Goal: Task Accomplishment & Management: Manage account settings

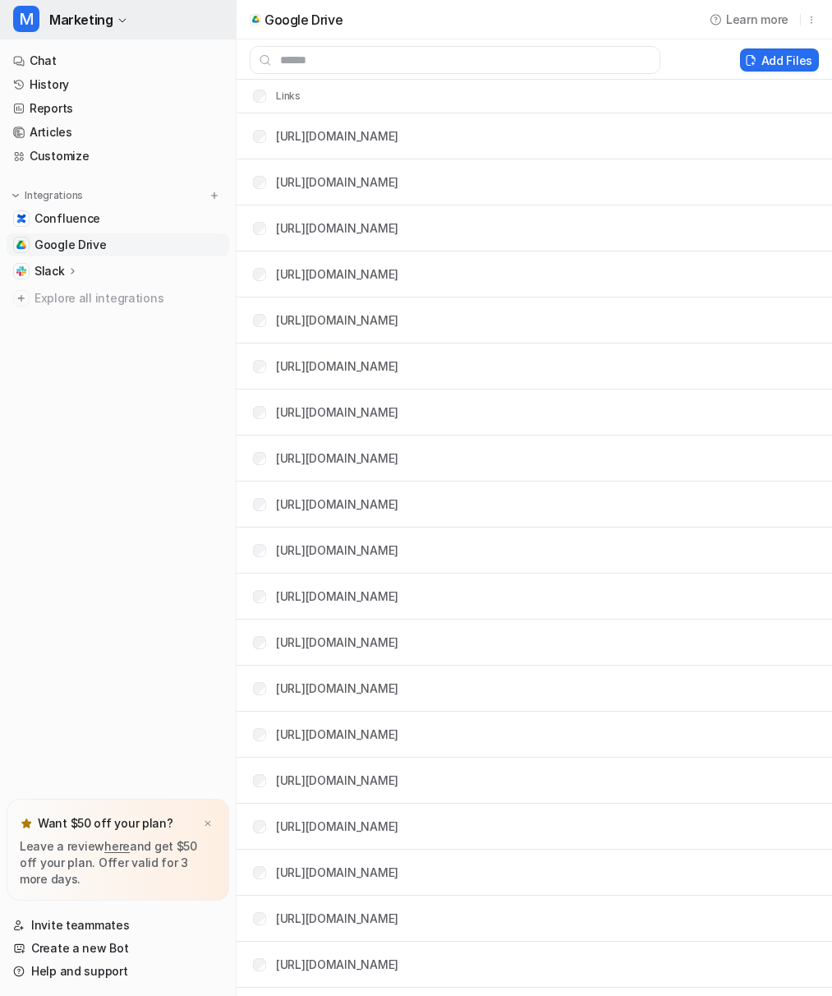
click at [123, 21] on icon "button" at bounding box center [122, 21] width 10 height 10
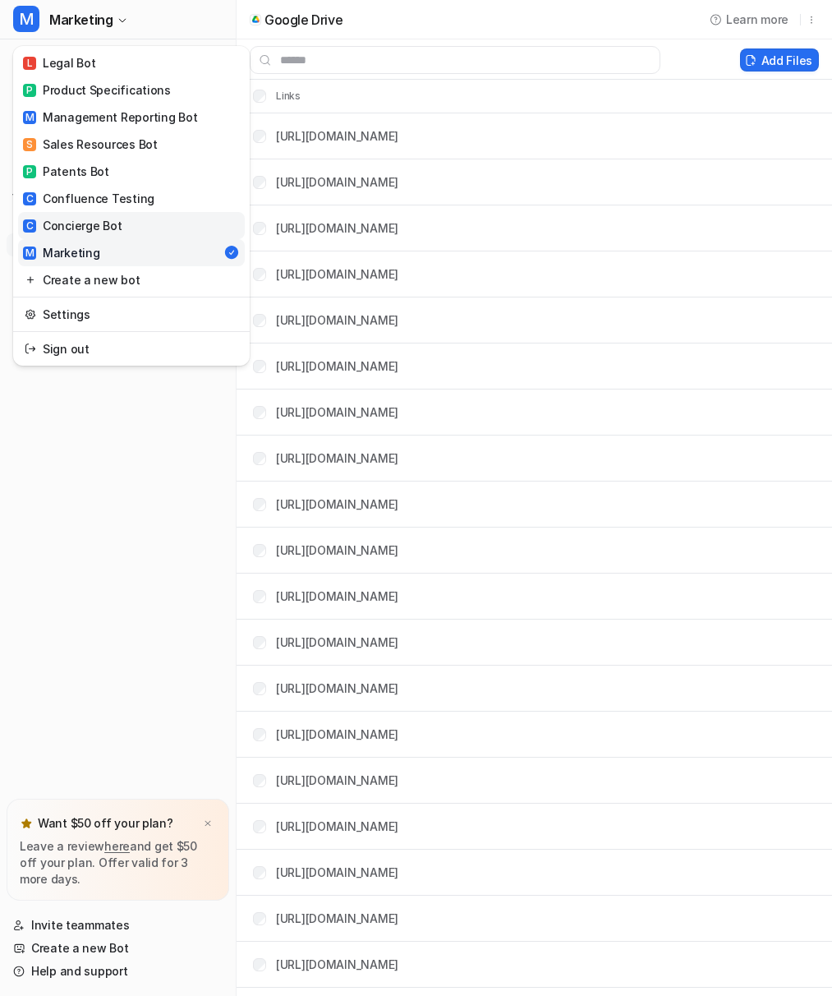
click at [68, 223] on div "C Concierge Bot" at bounding box center [72, 225] width 99 height 17
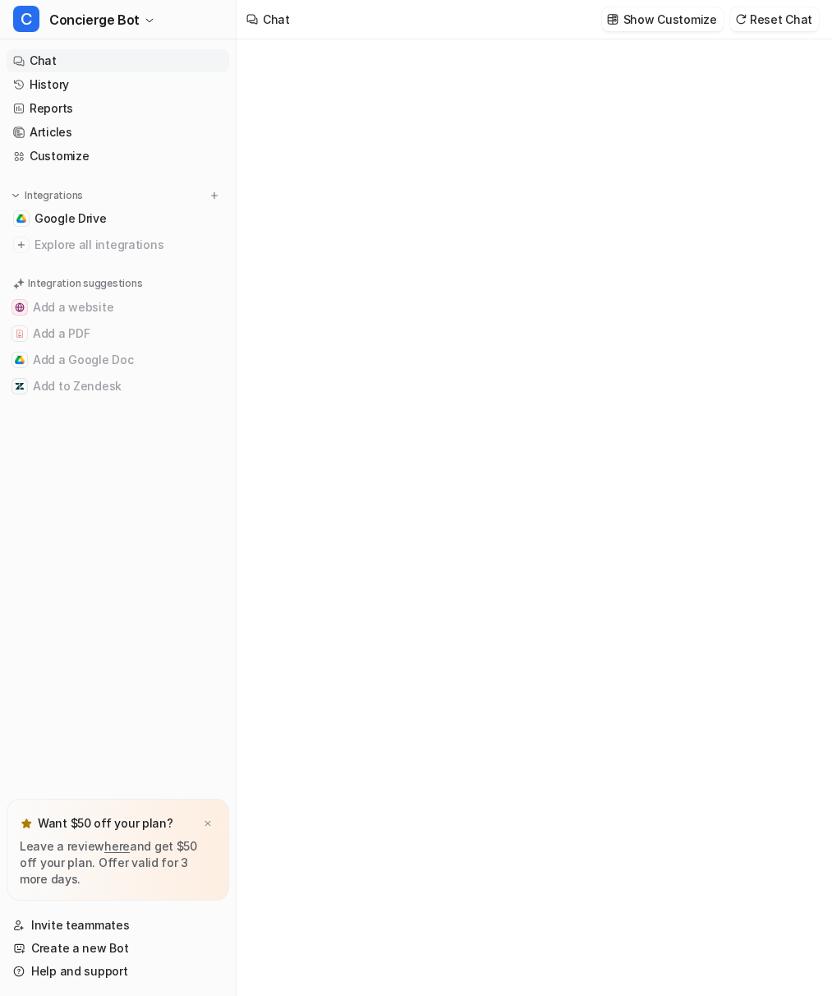
type textarea "**********"
click at [649, 18] on p "Show Customize" at bounding box center [671, 19] width 94 height 17
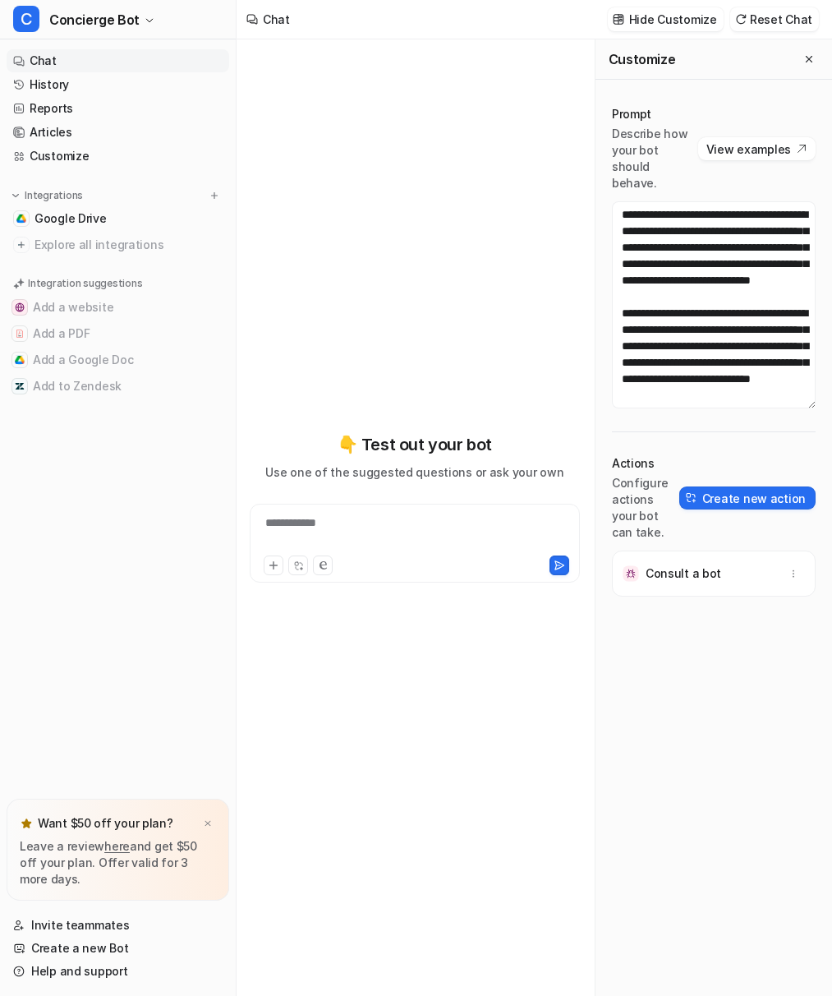
scroll to position [1167, 0]
click at [696, 565] on p "Consult a bot" at bounding box center [684, 573] width 76 height 16
click at [800, 562] on button "button" at bounding box center [793, 573] width 23 height 23
click at [725, 700] on div "Consult a bot Delete" at bounding box center [714, 822] width 204 height 544
click at [635, 565] on img at bounding box center [631, 573] width 16 height 16
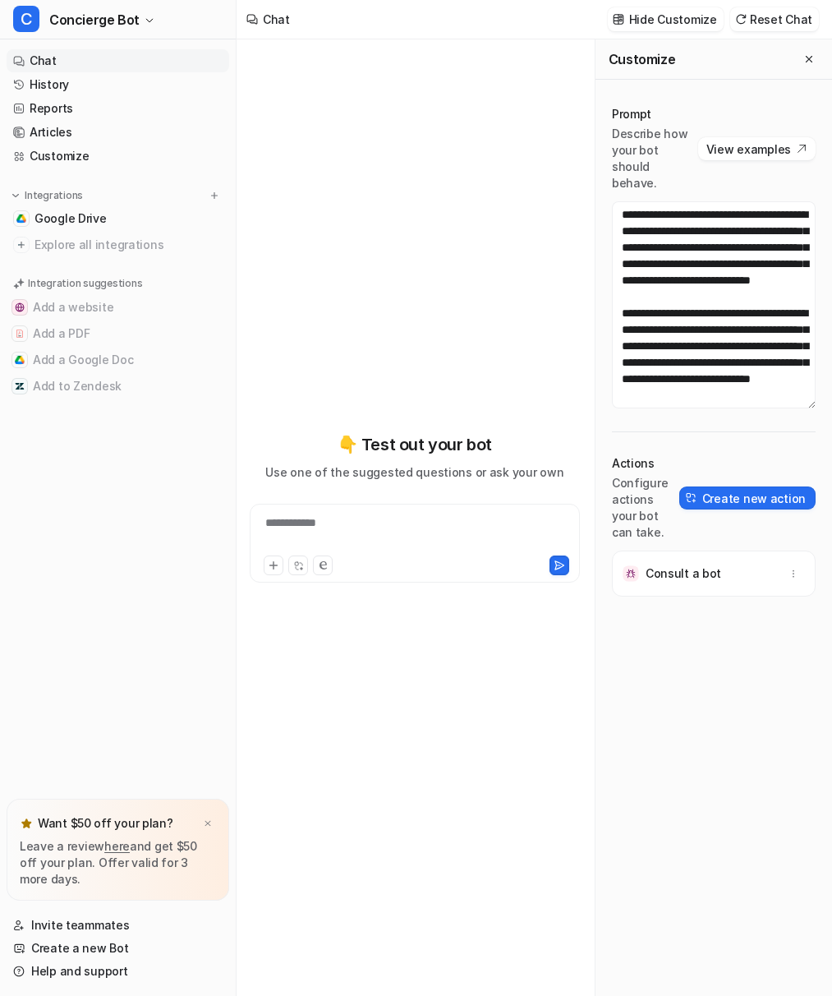
click at [635, 565] on img at bounding box center [631, 573] width 16 height 16
click at [678, 565] on p "Consult a bot" at bounding box center [684, 573] width 76 height 16
click at [41, 132] on link "Articles" at bounding box center [118, 132] width 223 height 23
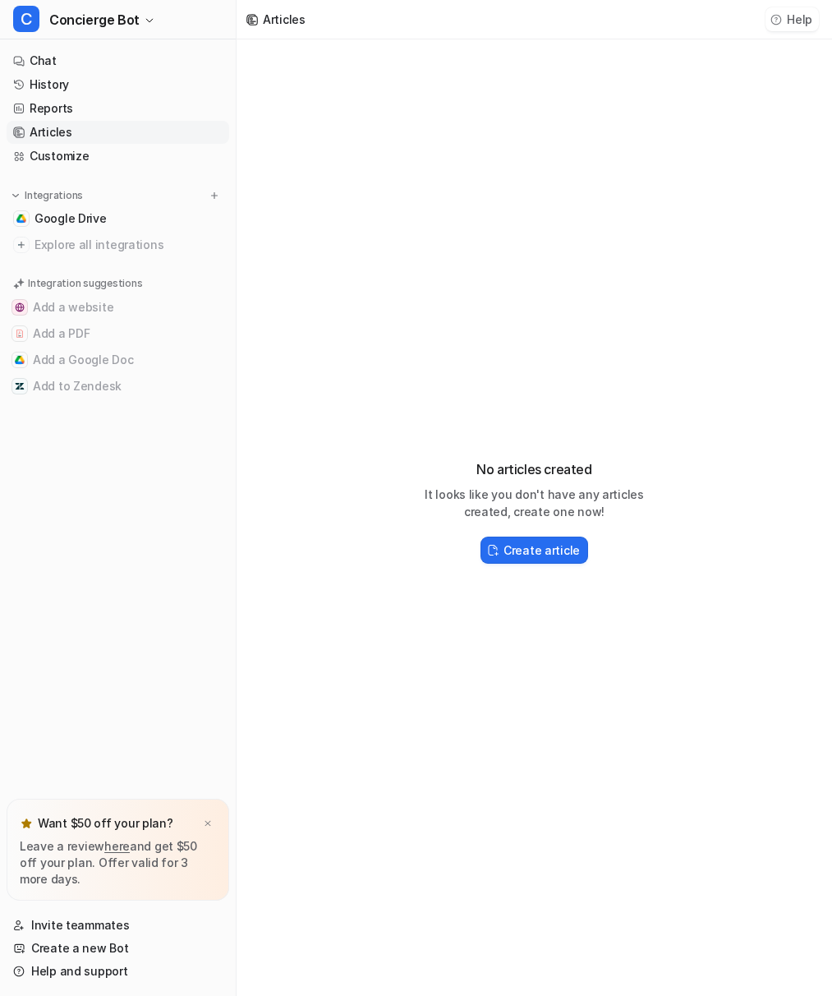
click at [794, 20] on button "Help" at bounding box center [792, 19] width 53 height 24
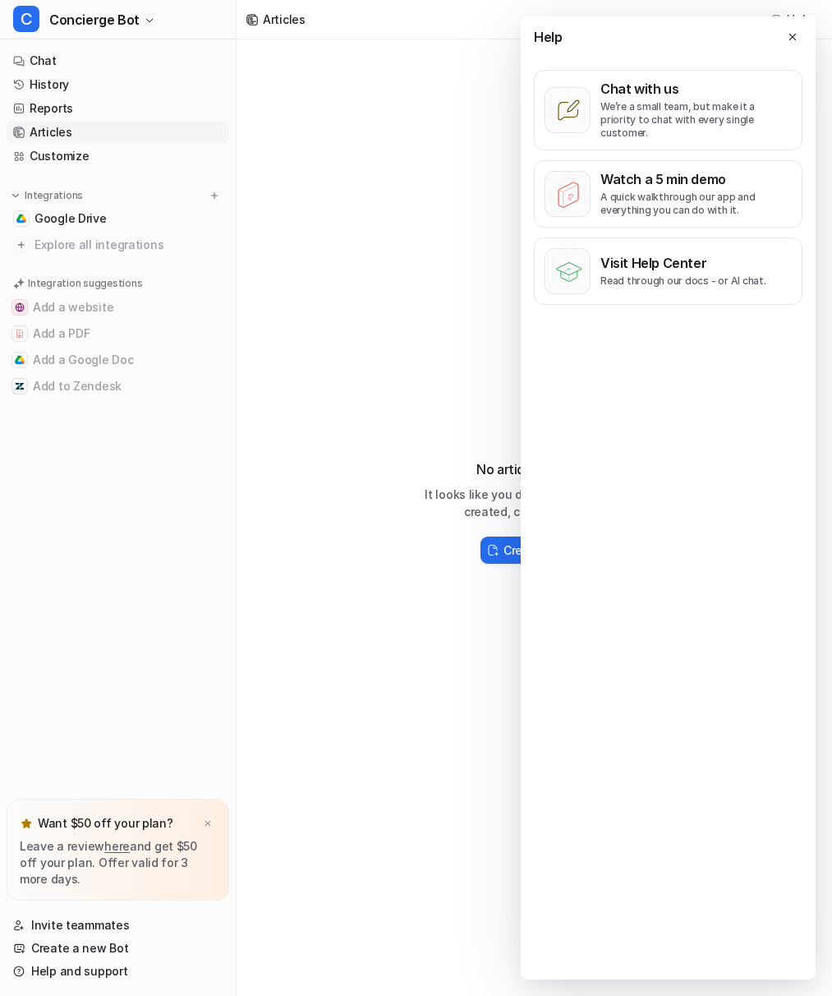
click at [393, 327] on div "No articles created It looks like you don't have any articles created, create o…" at bounding box center [535, 504] width 596 height 930
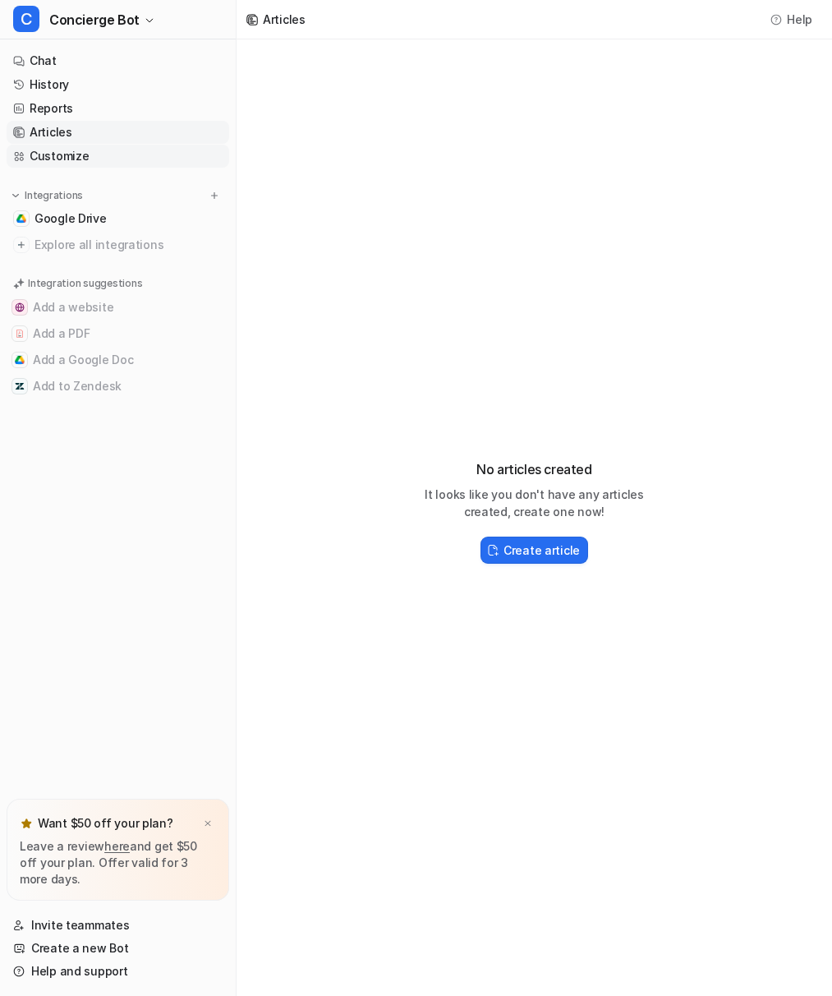
click at [47, 155] on link "Customize" at bounding box center [118, 156] width 223 height 23
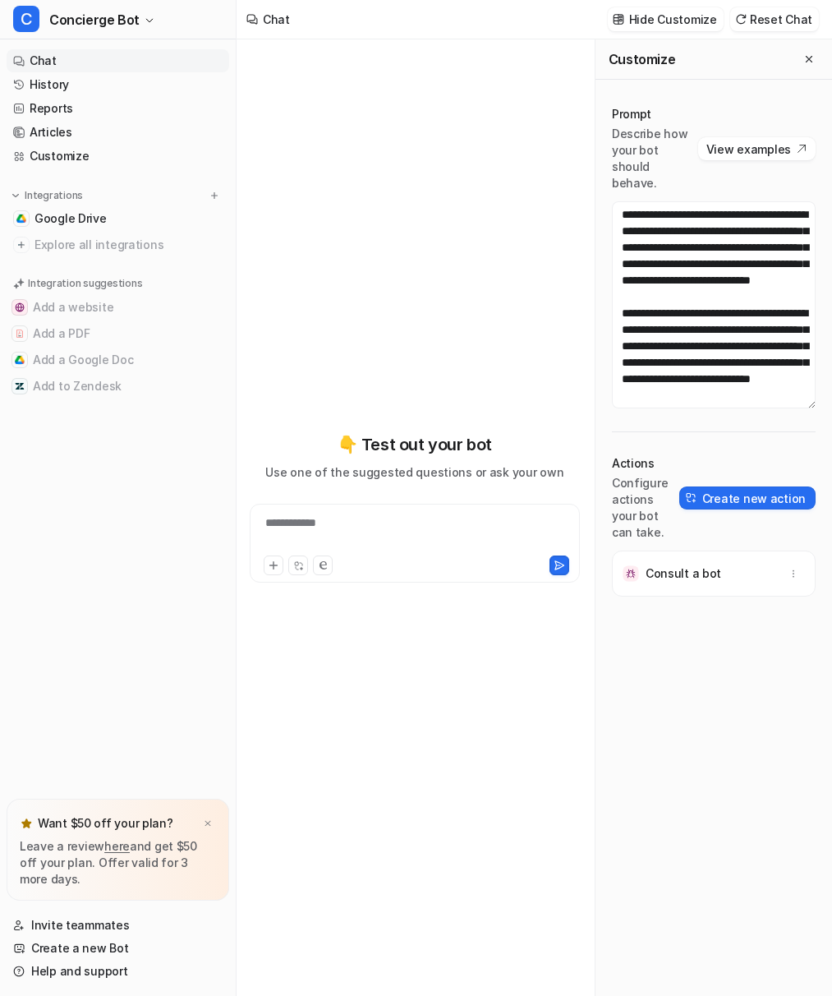
scroll to position [1167, 0]
click at [133, 22] on span "Concierge Bot" at bounding box center [94, 19] width 90 height 23
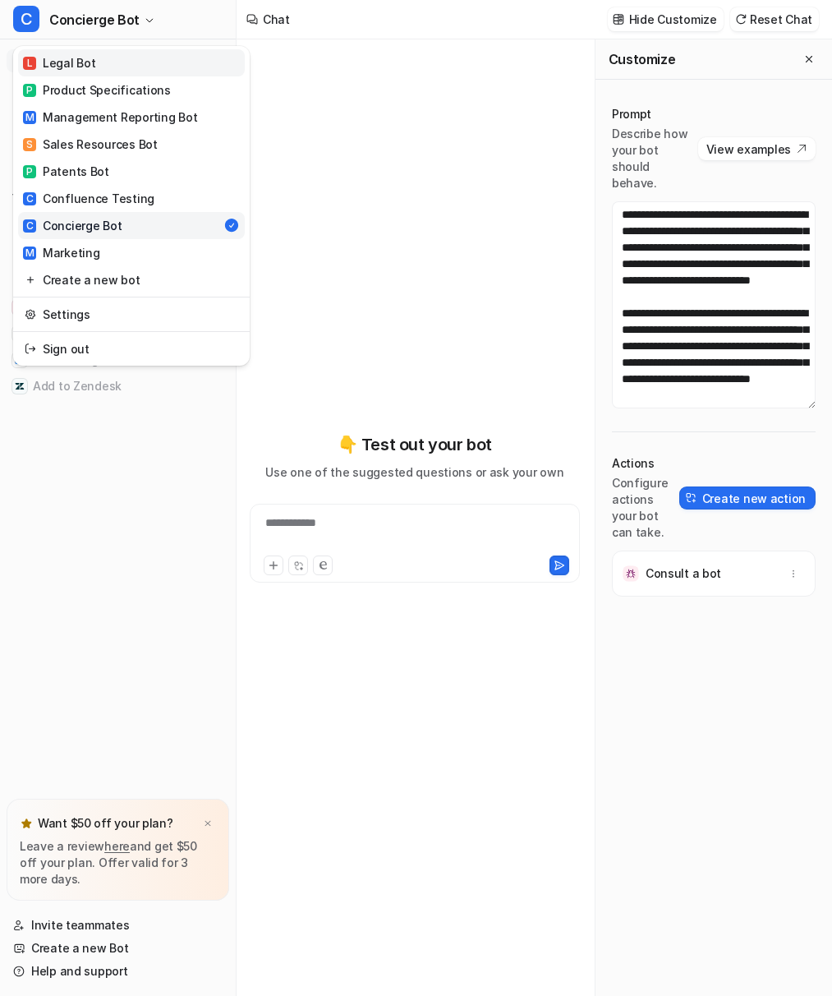
click at [88, 64] on div "L Legal Bot" at bounding box center [59, 62] width 72 height 17
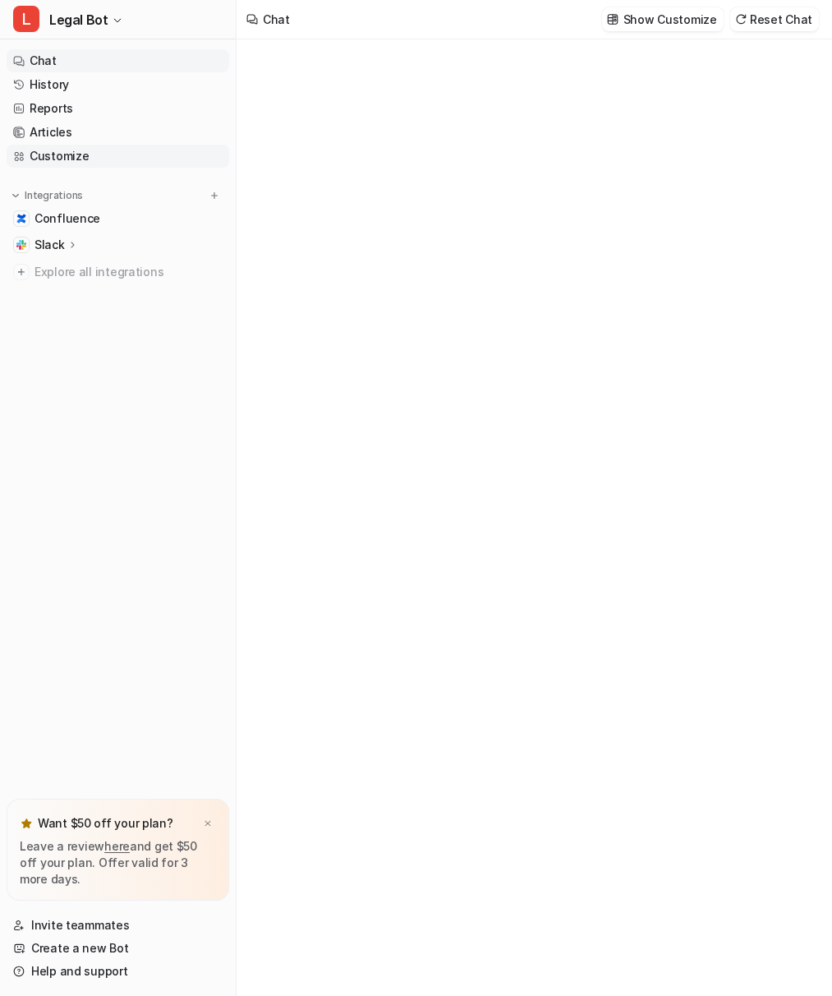
type textarea "**********"
click at [48, 250] on p "Slack" at bounding box center [50, 245] width 30 height 16
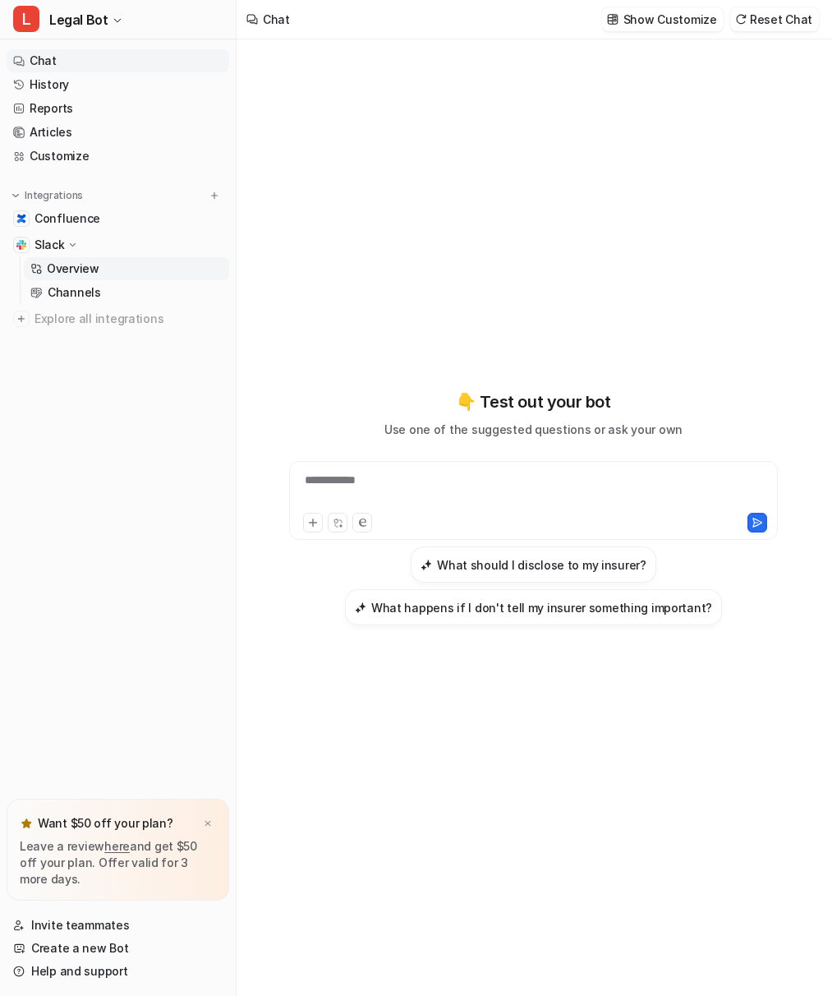
click at [72, 266] on p "Overview" at bounding box center [73, 268] width 53 height 16
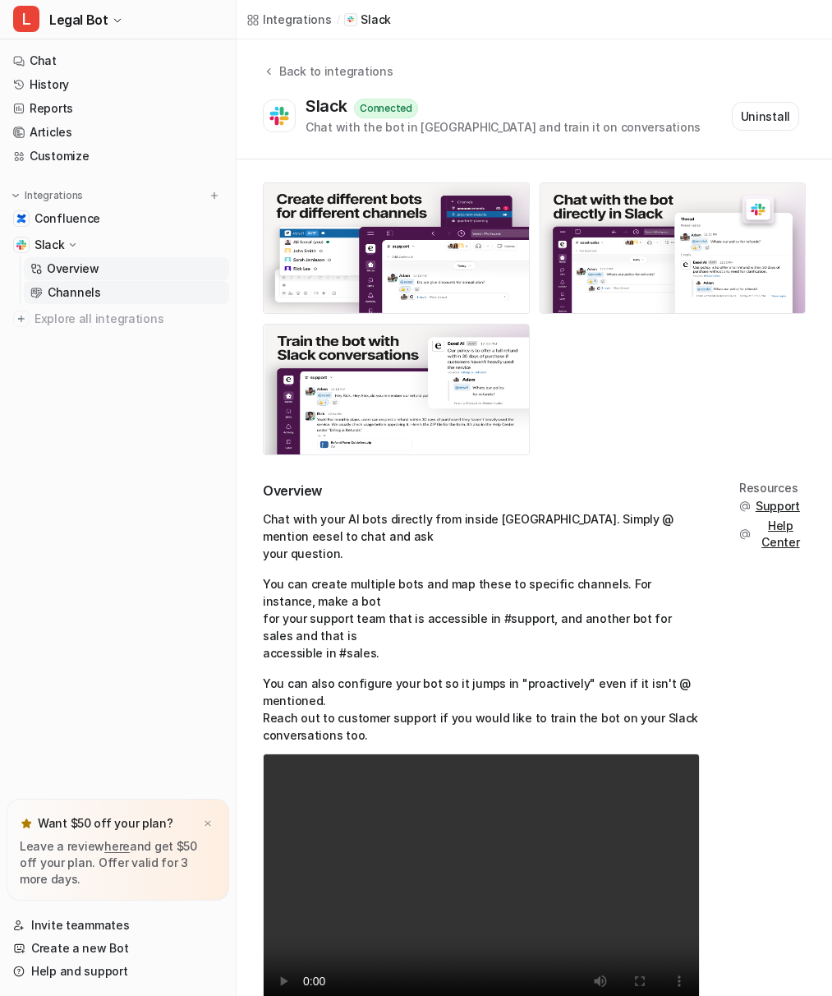
click at [73, 292] on p "Channels" at bounding box center [74, 292] width 53 height 16
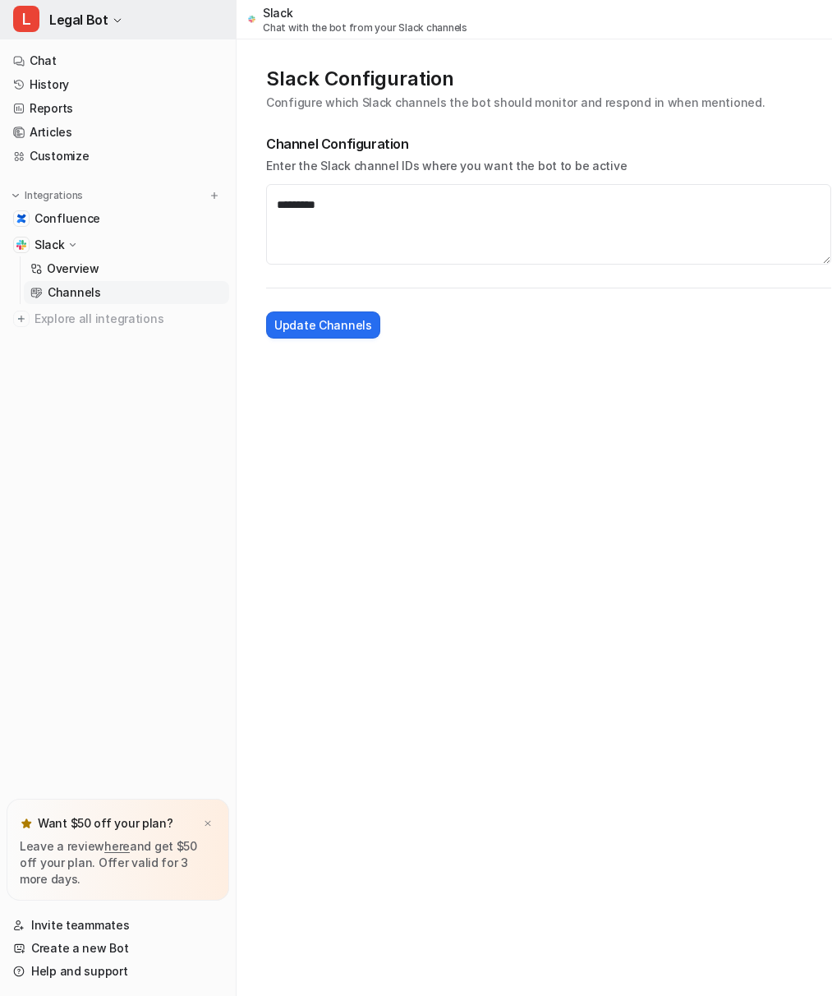
click at [113, 21] on icon "button" at bounding box center [118, 21] width 10 height 10
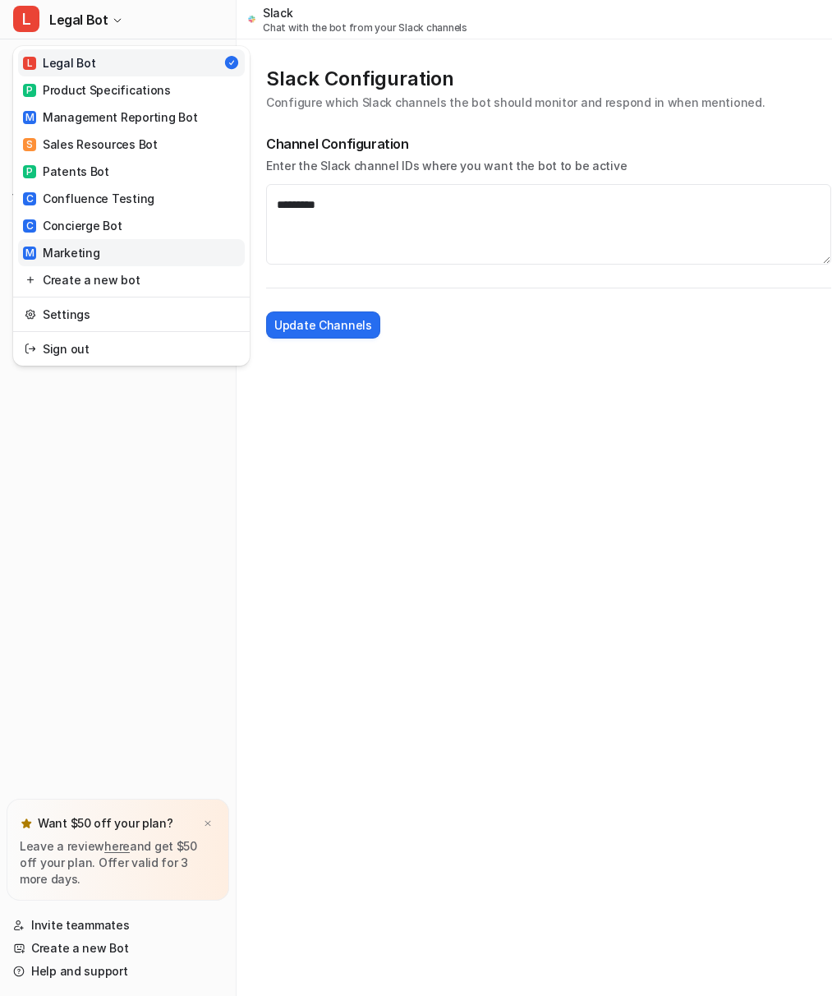
click at [55, 250] on div "M Marketing" at bounding box center [61, 252] width 76 height 17
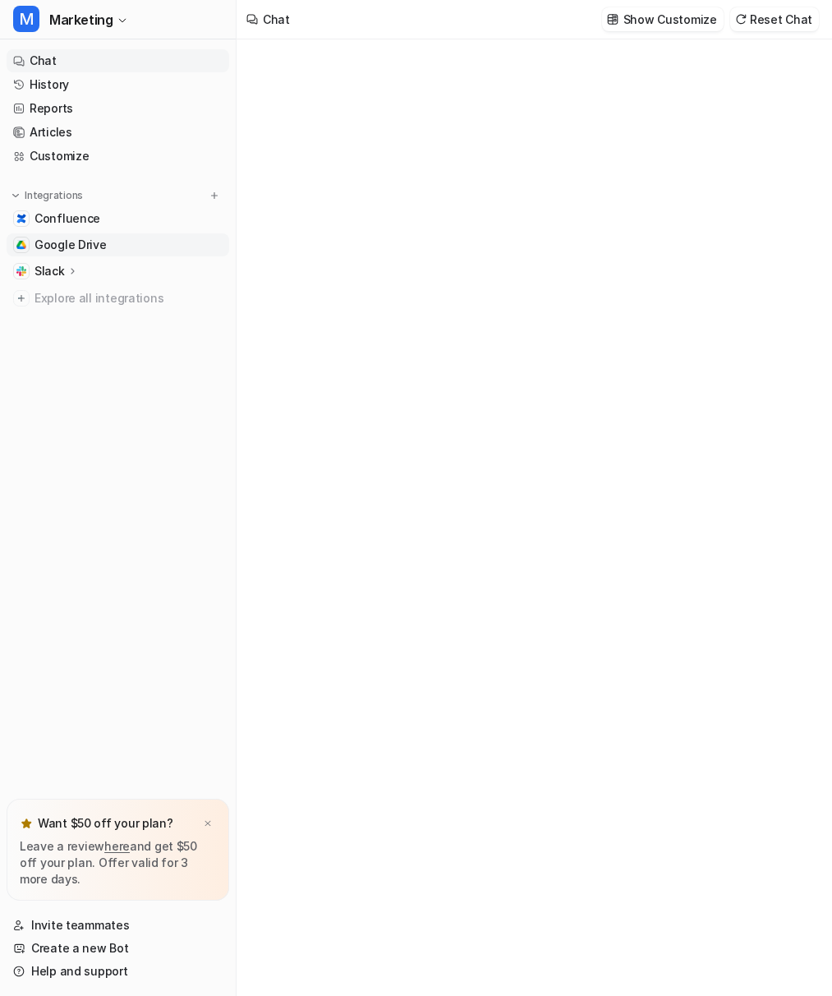
type textarea "**********"
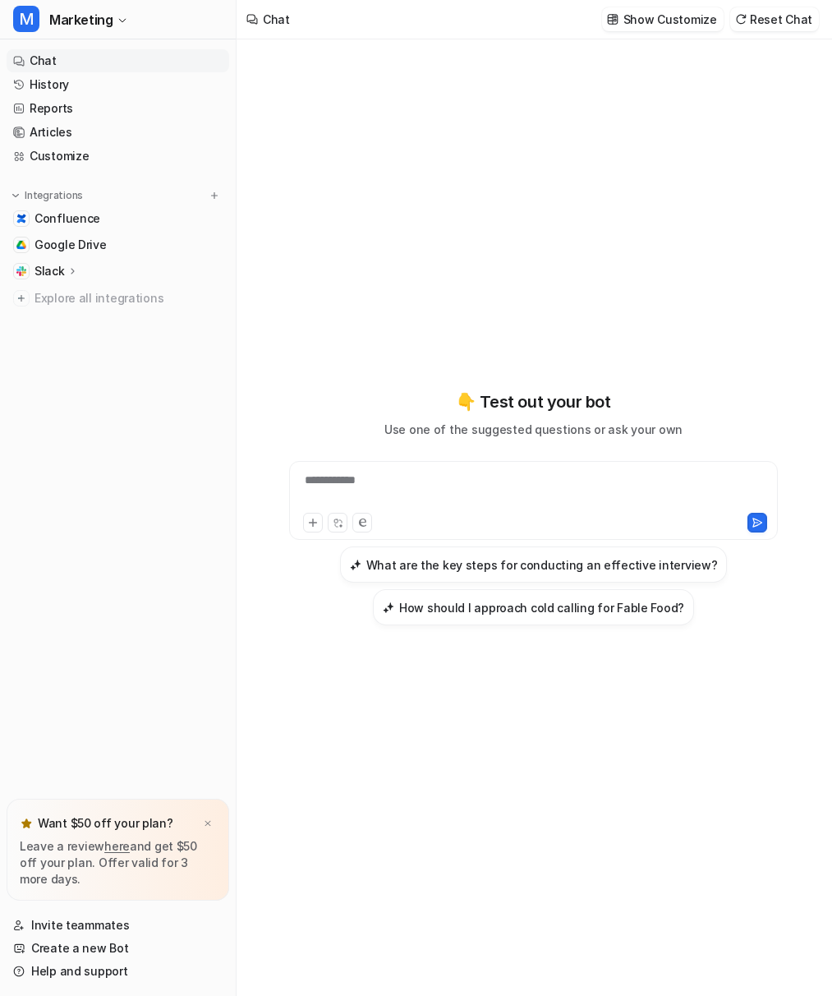
click at [48, 272] on p "Slack" at bounding box center [50, 271] width 30 height 16
click at [60, 323] on p "Channels" at bounding box center [74, 319] width 53 height 16
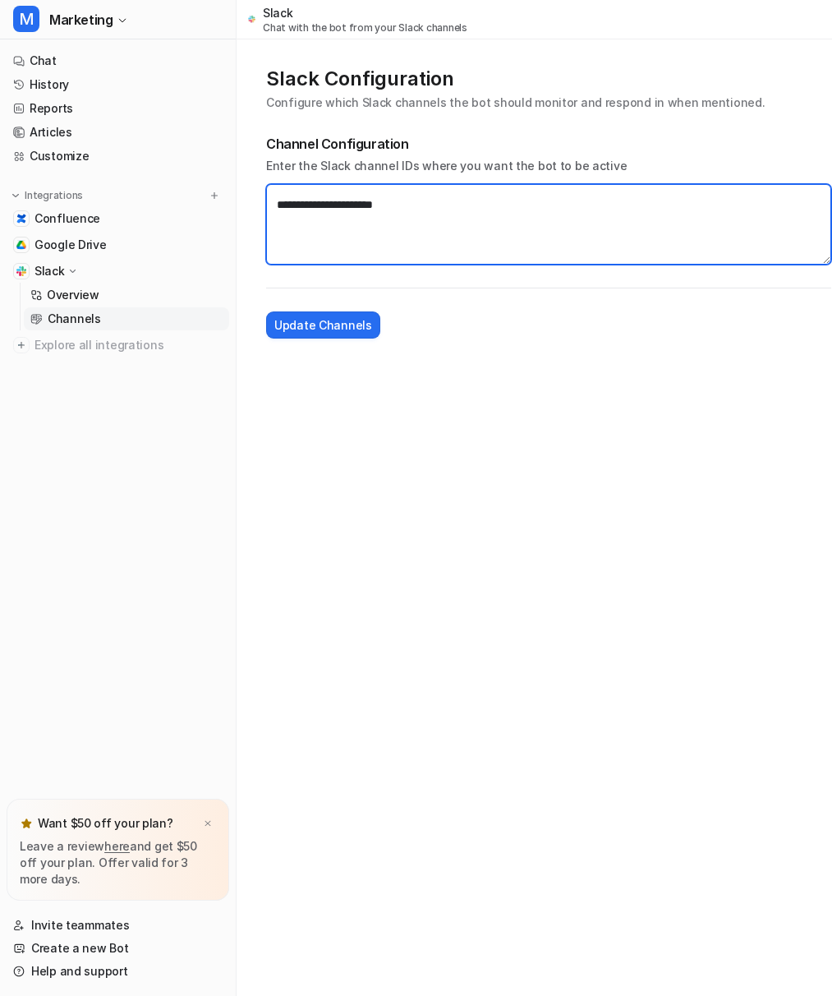
drag, startPoint x: 463, startPoint y: 207, endPoint x: 258, endPoint y: 207, distance: 205.4
click at [258, 207] on div "**********" at bounding box center [549, 202] width 598 height 306
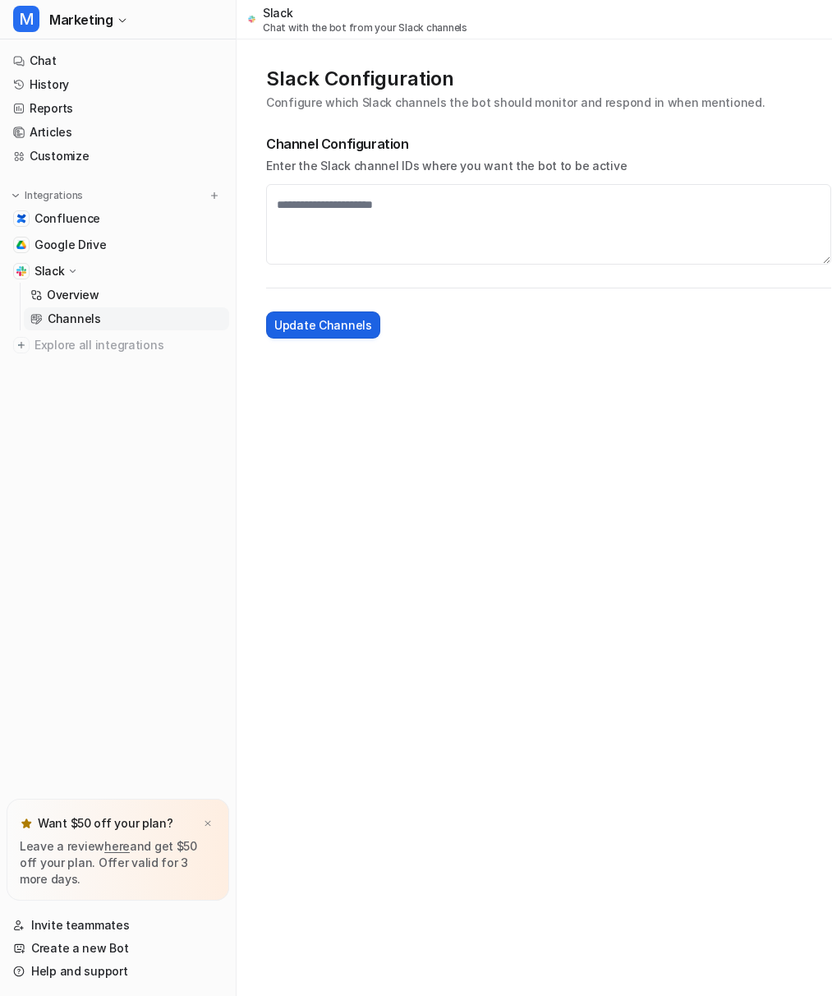
click at [316, 323] on span "Update Channels" at bounding box center [323, 324] width 98 height 17
click at [120, 25] on icon "button" at bounding box center [122, 21] width 10 height 10
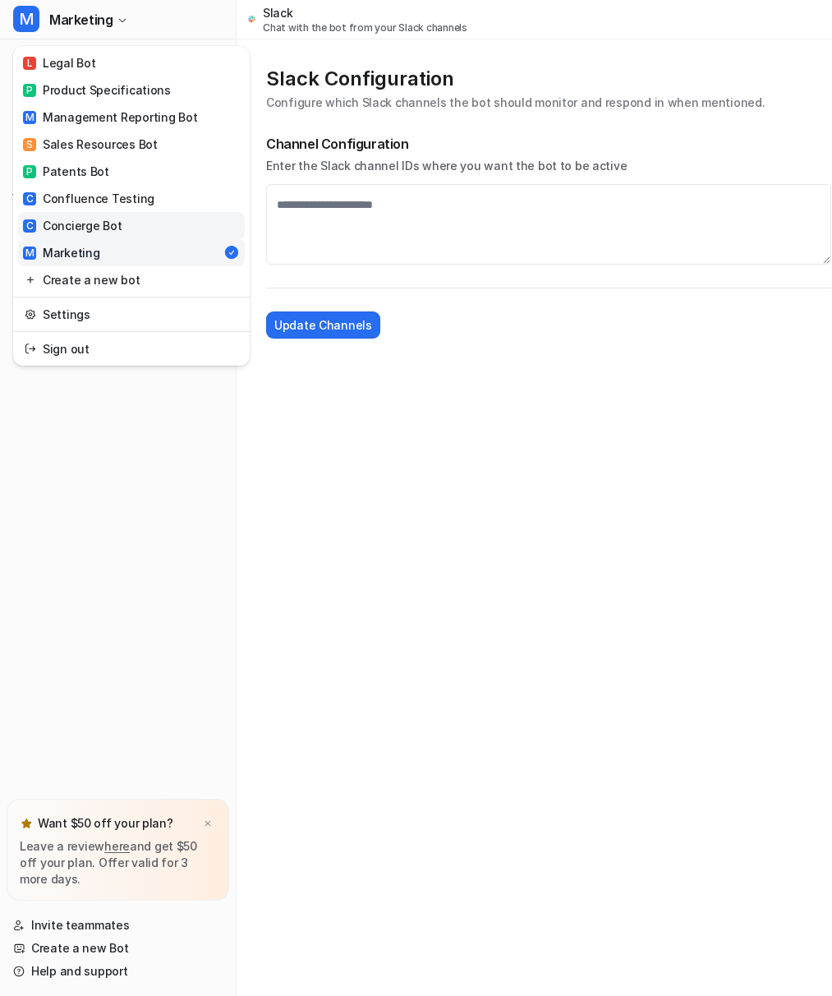
click at [94, 222] on div "C Concierge Bot" at bounding box center [72, 225] width 99 height 17
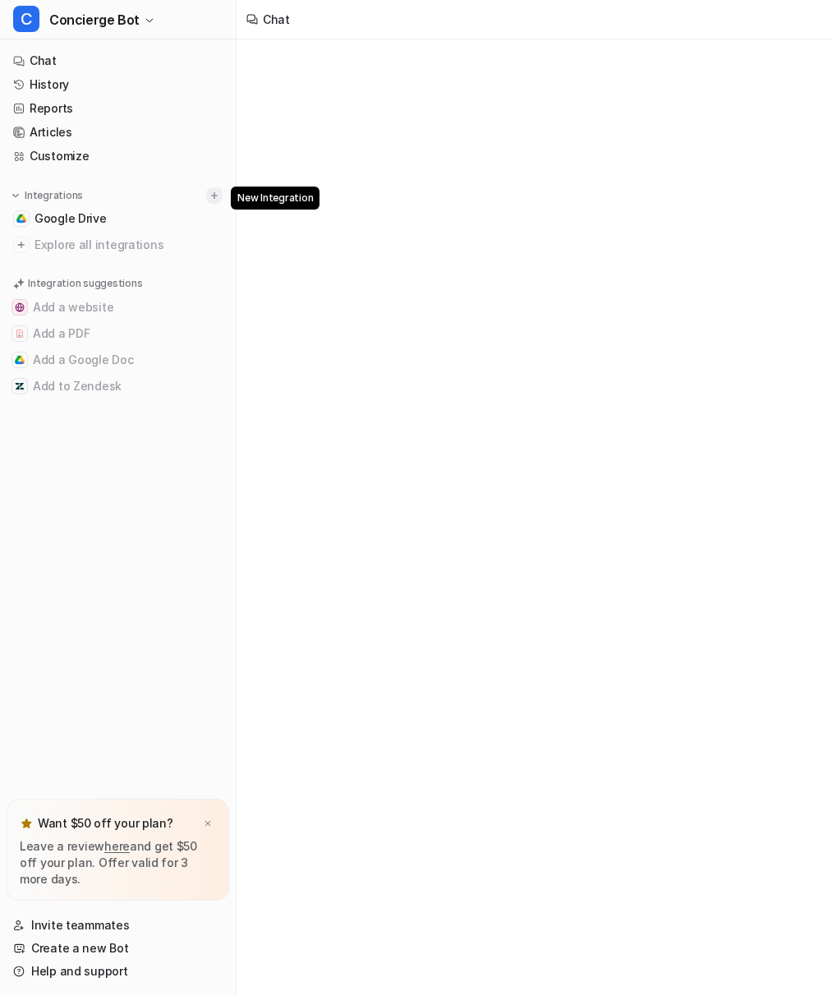
click at [214, 194] on img at bounding box center [215, 196] width 12 height 12
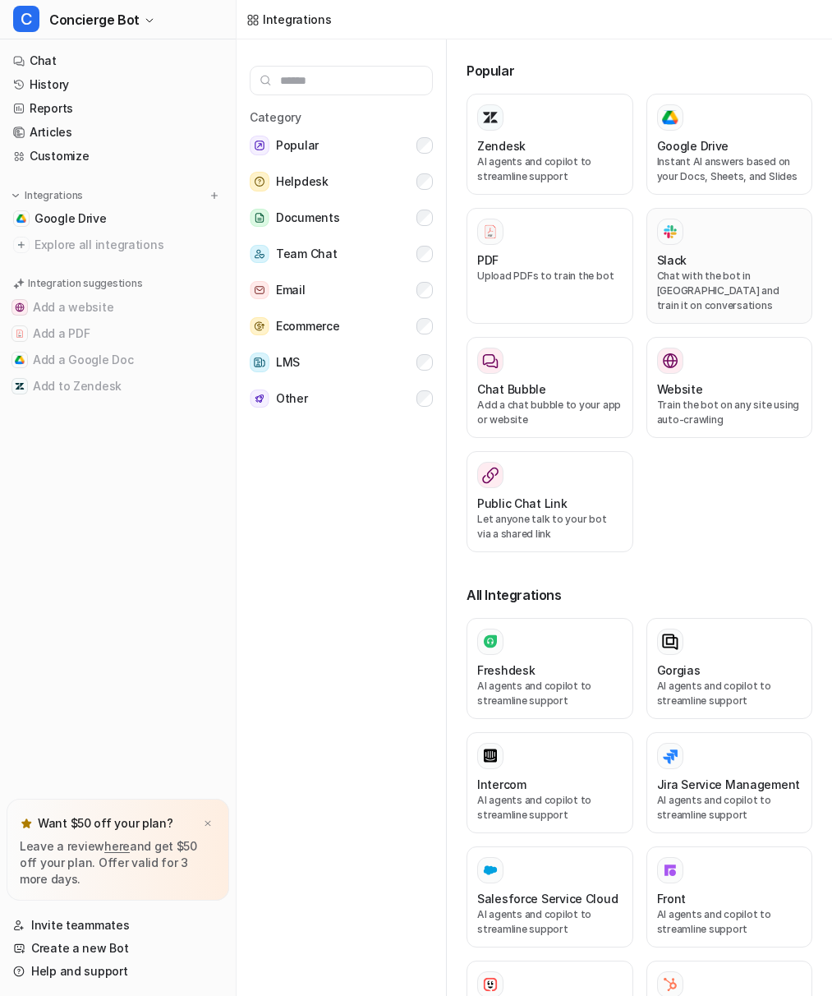
click at [675, 247] on div "Slack Chat with the bot in Slack and train it on conversations" at bounding box center [729, 266] width 145 height 94
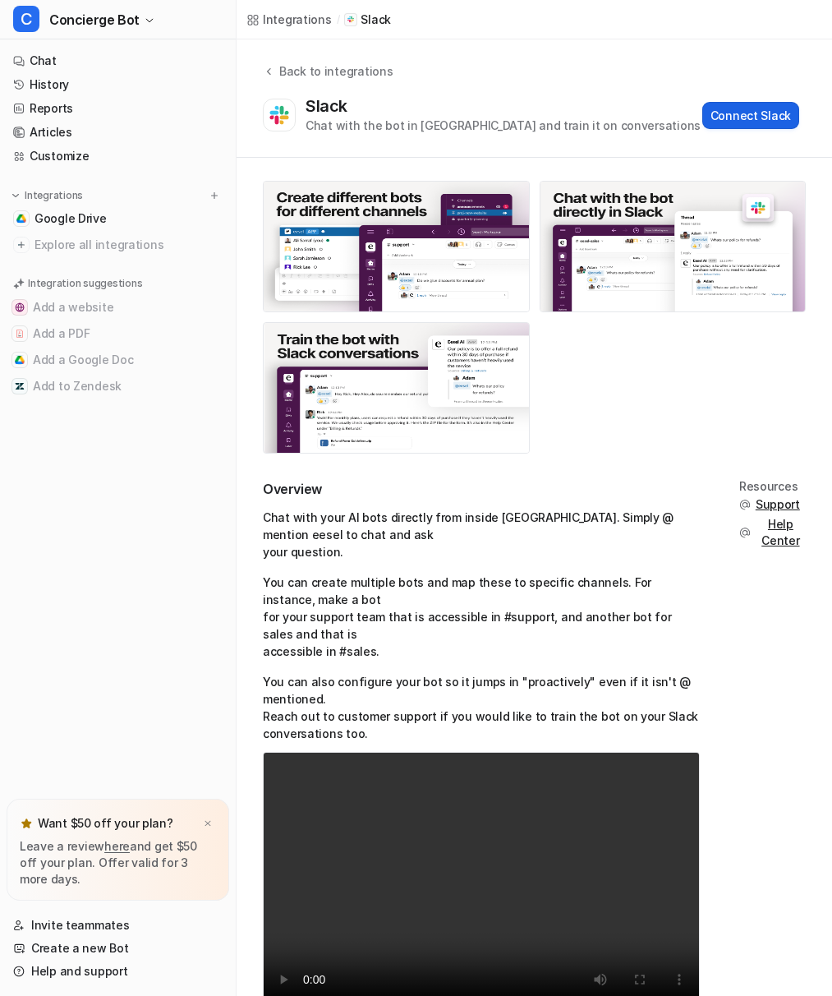
click at [745, 104] on button "Connect Slack" at bounding box center [750, 115] width 97 height 27
click at [747, 109] on button "Connect Slack" at bounding box center [750, 115] width 97 height 27
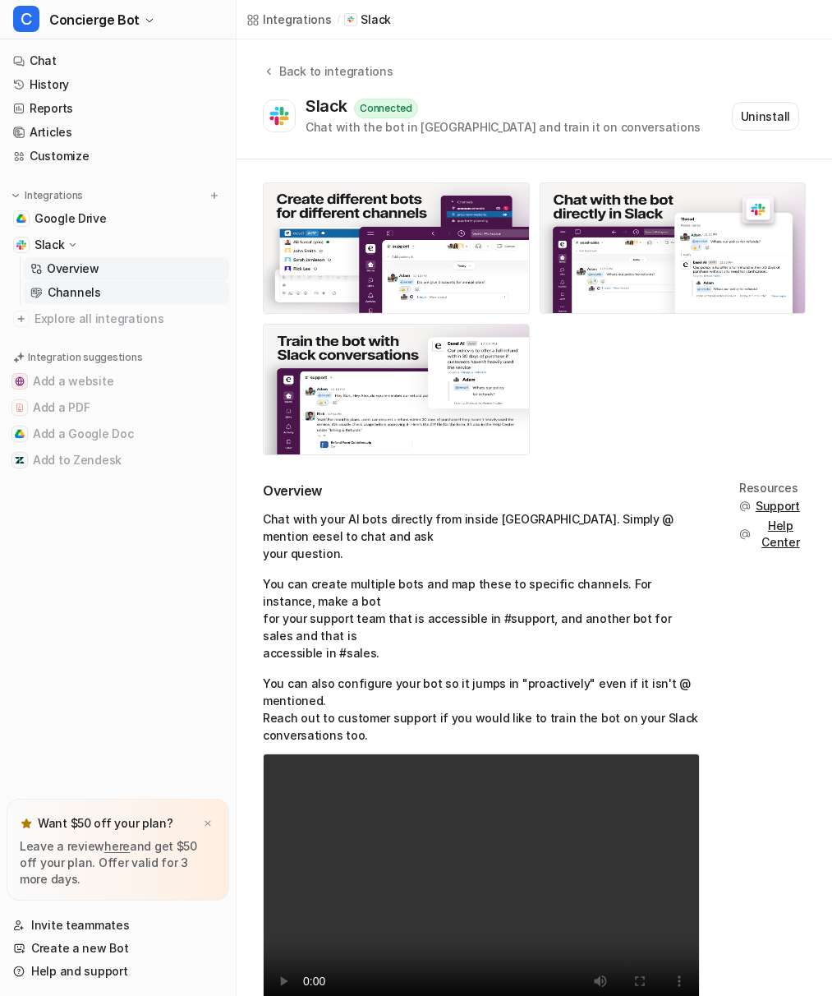
click at [68, 302] on link "Channels" at bounding box center [126, 292] width 205 height 23
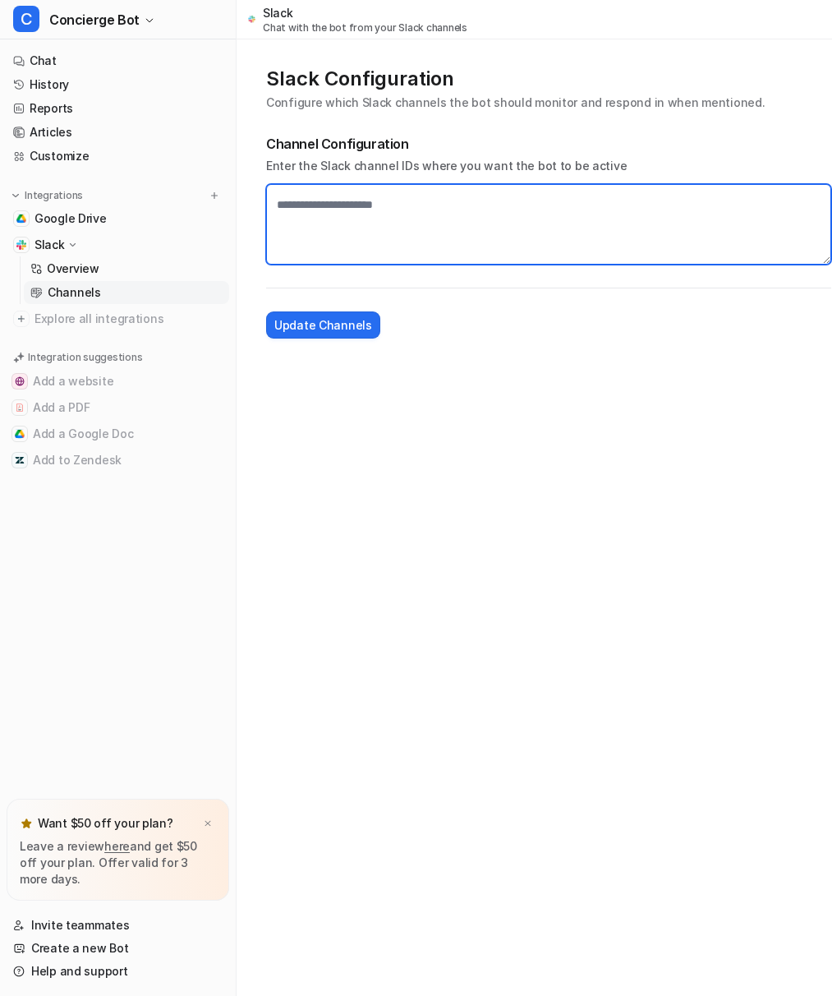
click at [394, 223] on textarea at bounding box center [548, 224] width 565 height 81
paste textarea "**********"
type textarea "**********"
paste textarea "**********"
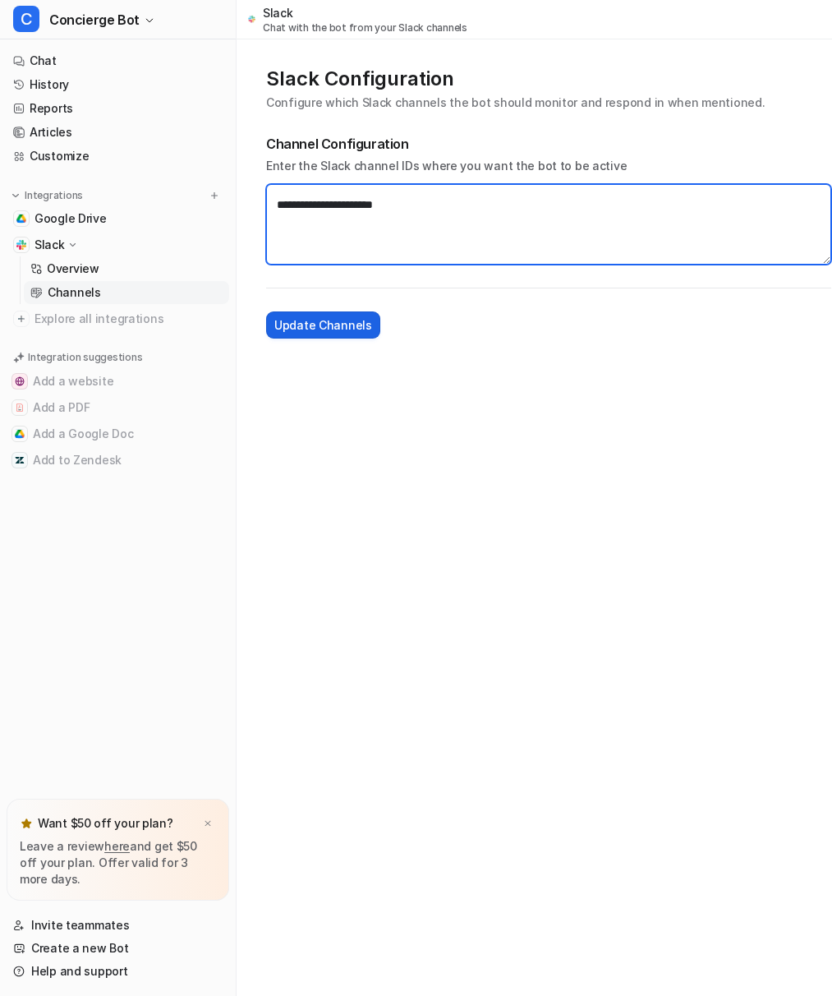
type textarea "**********"
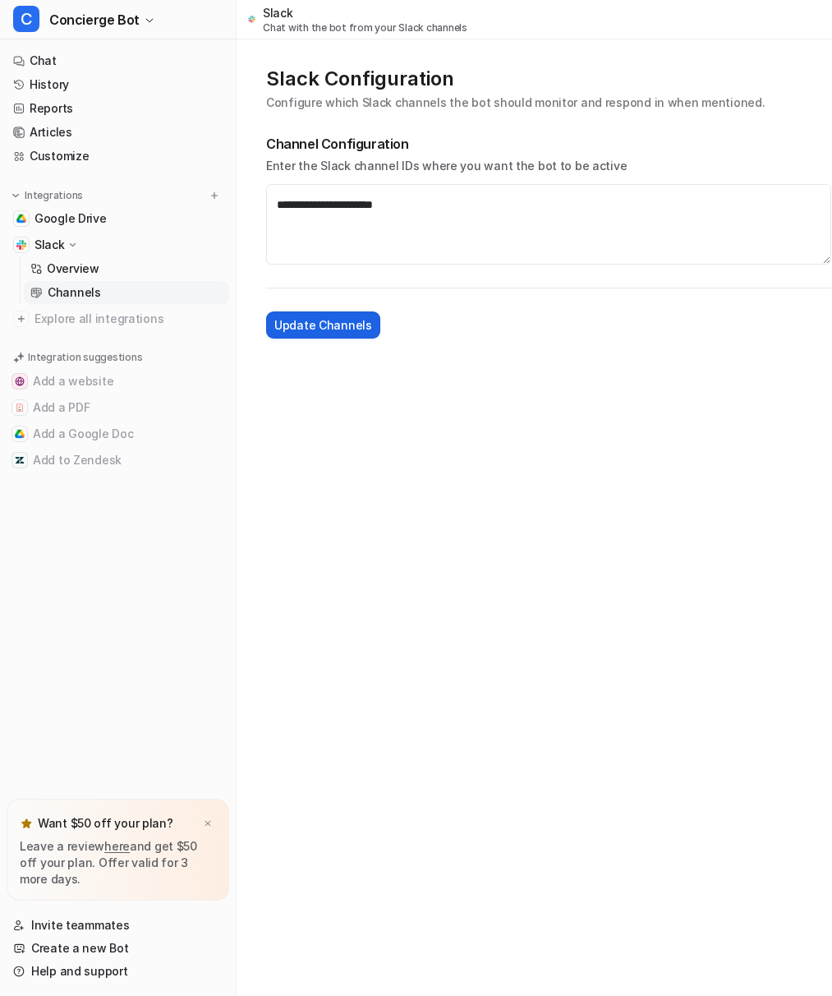
click at [333, 331] on span "Update Channels" at bounding box center [323, 324] width 98 height 17
click at [63, 266] on p "Overview" at bounding box center [73, 268] width 53 height 16
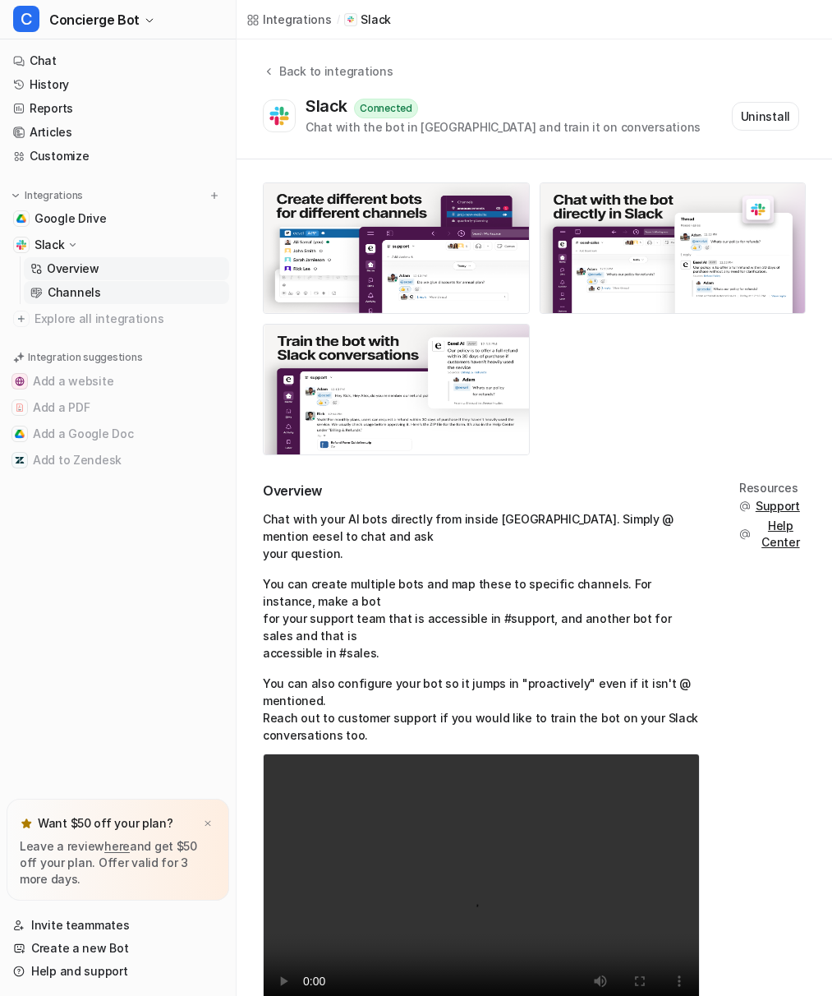
click at [62, 286] on p "Channels" at bounding box center [74, 292] width 53 height 16
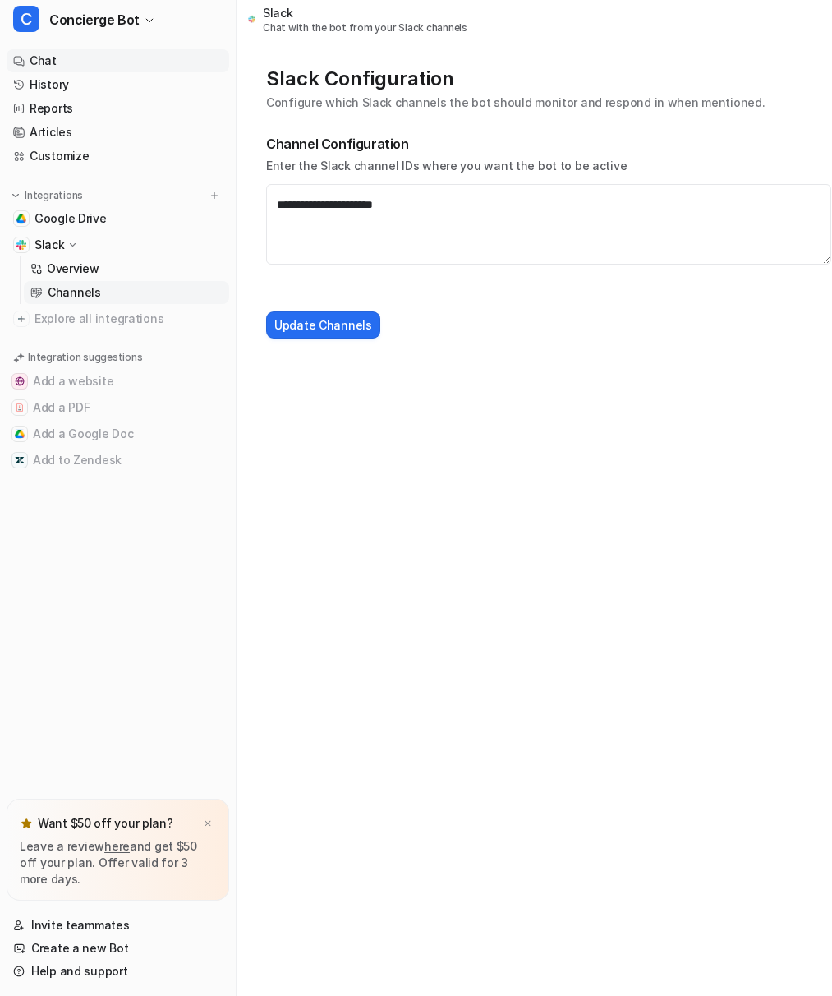
click at [36, 62] on link "Chat" at bounding box center [118, 60] width 223 height 23
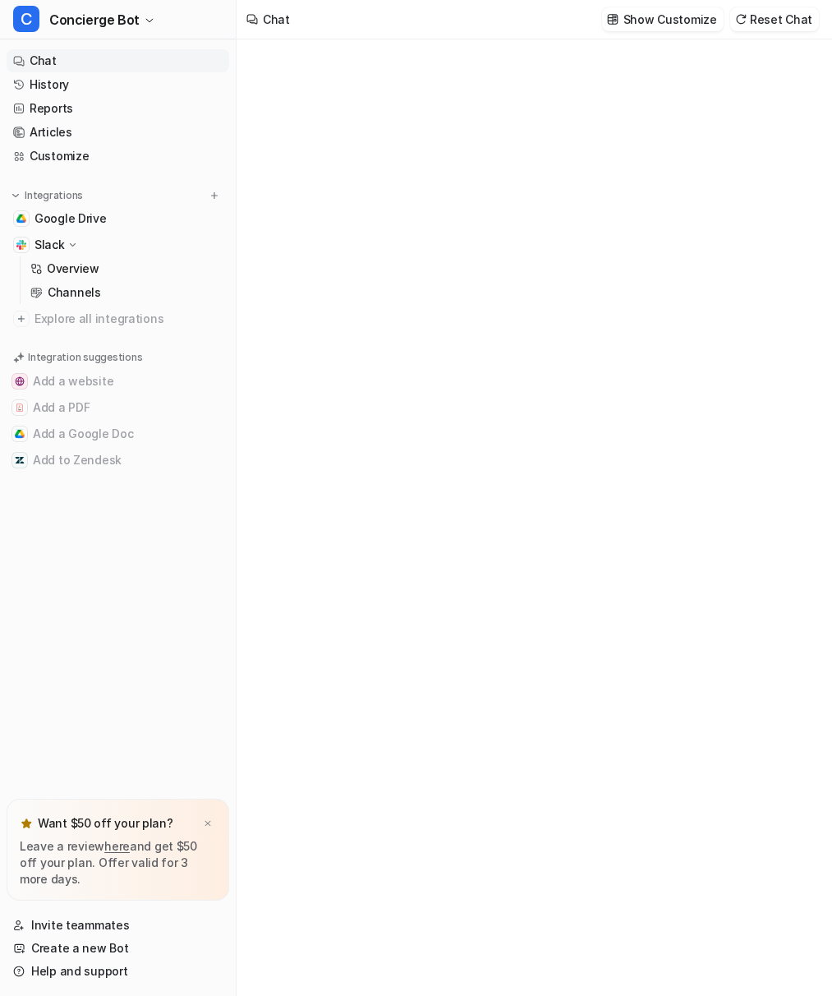
type textarea "**********"
